Goal: Check status: Check status

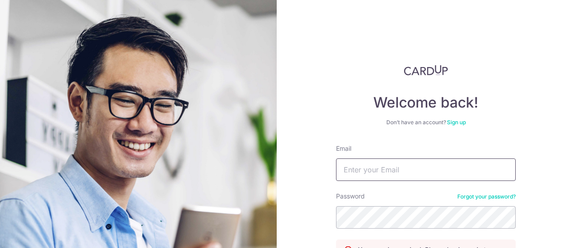
drag, startPoint x: 0, startPoint y: 0, endPoint x: 377, endPoint y: 159, distance: 408.9
click at [377, 159] on input "Email" at bounding box center [426, 169] width 180 height 22
type input "[EMAIL_ADDRESS][DOMAIN_NAME]"
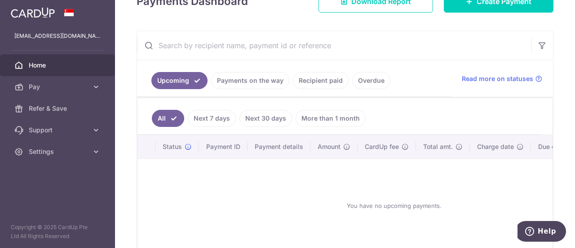
scroll to position [193, 0]
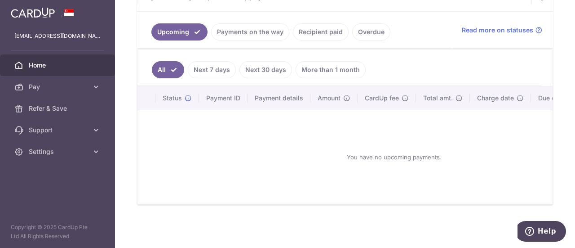
click at [329, 28] on link "Recipient paid" at bounding box center [321, 31] width 56 height 17
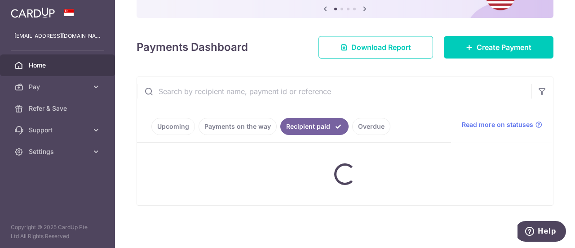
scroll to position [155, 0]
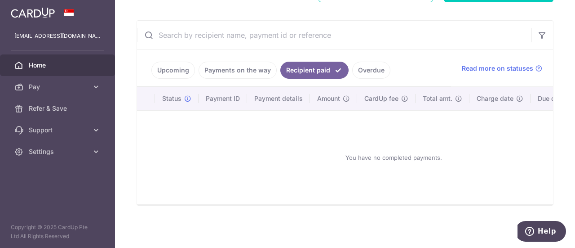
click at [252, 67] on link "Payments on the way" at bounding box center [238, 70] width 78 height 17
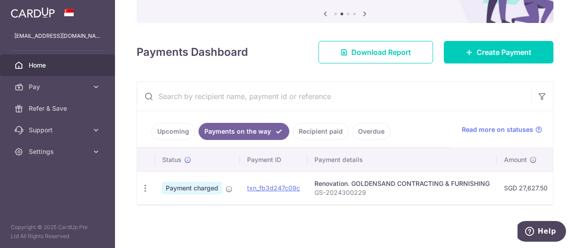
scroll to position [0, 299]
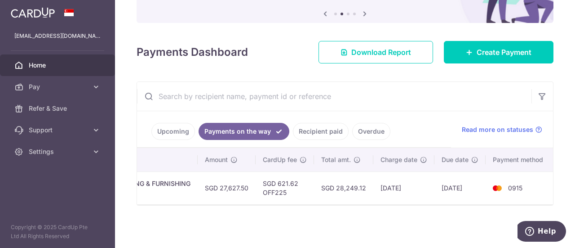
click at [464, 182] on td "[DATE]" at bounding box center [459, 187] width 51 height 33
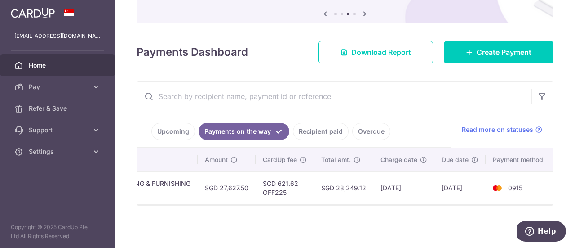
click at [382, 178] on td "[DATE]" at bounding box center [403, 187] width 61 height 33
click at [493, 125] on span "Read more on statuses" at bounding box center [497, 129] width 71 height 9
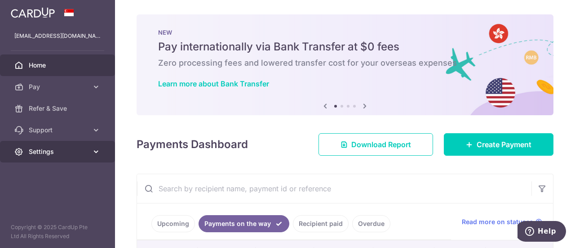
click at [89, 156] on link "Settings" at bounding box center [57, 152] width 115 height 22
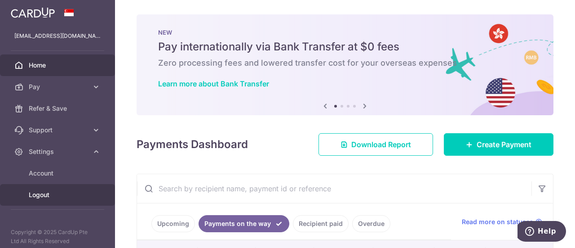
click at [57, 199] on link "Logout" at bounding box center [57, 195] width 115 height 22
